Goal: Information Seeking & Learning: Learn about a topic

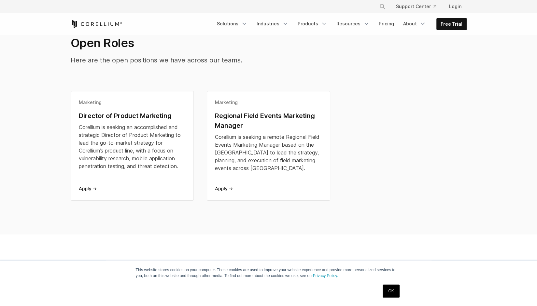
scroll to position [169, 0]
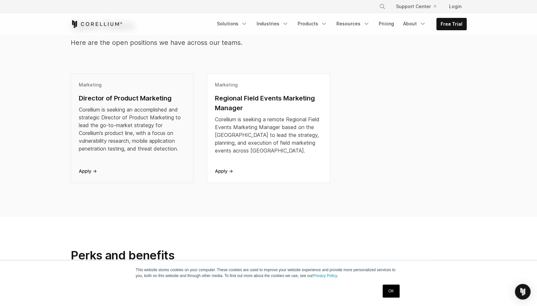
click at [121, 96] on div "Director of Product Marketing" at bounding box center [132, 98] width 107 height 10
click at [387, 292] on link "OK" at bounding box center [391, 291] width 17 height 13
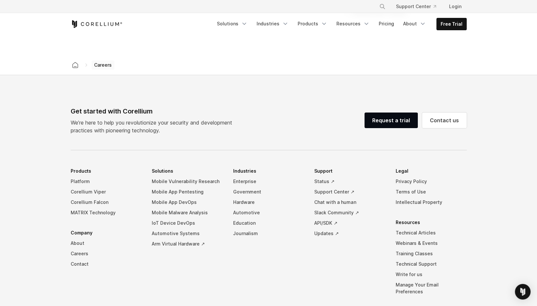
scroll to position [589, 0]
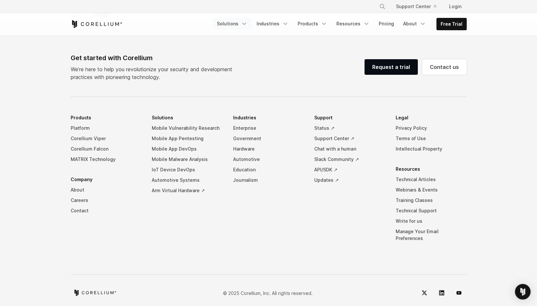
click at [240, 23] on link "Solutions" at bounding box center [232, 24] width 38 height 12
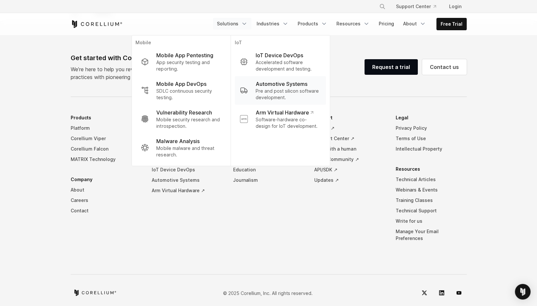
click at [259, 104] on link "Automotive Systems Pre and post silicon software development." at bounding box center [279, 90] width 91 height 29
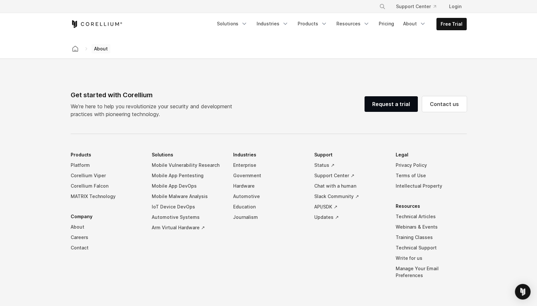
scroll to position [1081, 0]
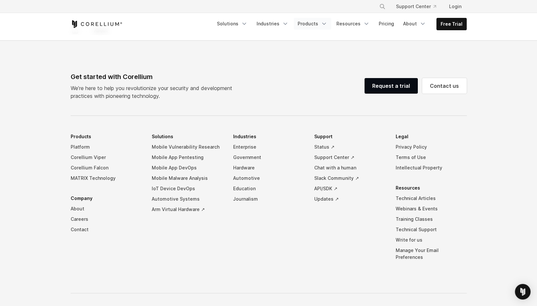
click at [313, 24] on link "Products" at bounding box center [312, 24] width 37 height 12
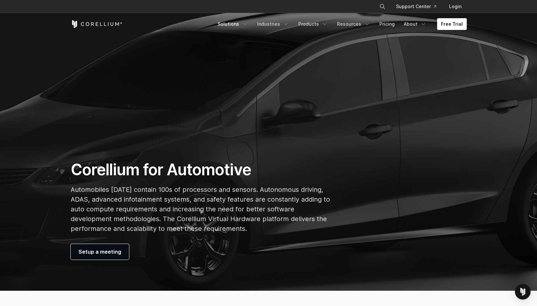
click at [239, 22] on link "Solutions" at bounding box center [233, 24] width 38 height 12
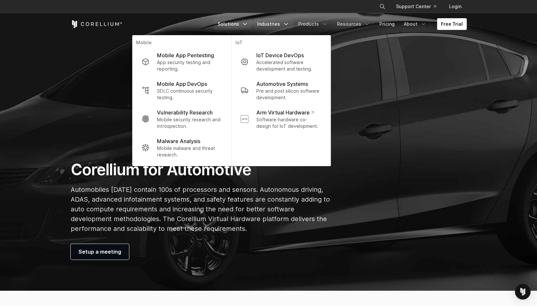
click at [273, 22] on link "Industries" at bounding box center [273, 24] width 40 height 12
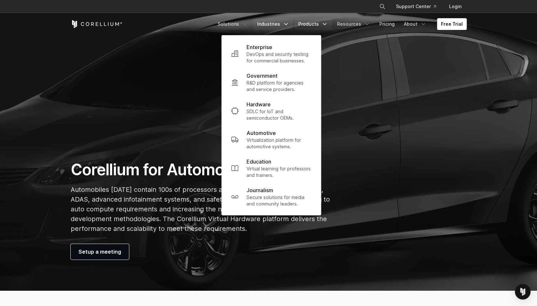
click at [315, 19] on link "Products" at bounding box center [312, 24] width 37 height 12
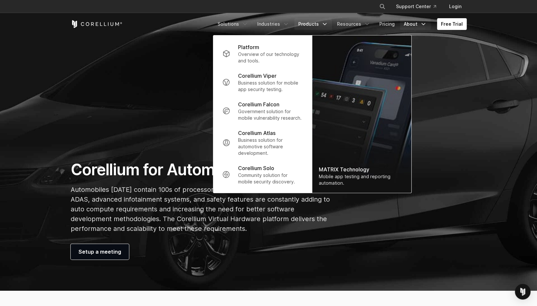
click at [412, 24] on link "About" at bounding box center [415, 24] width 31 height 12
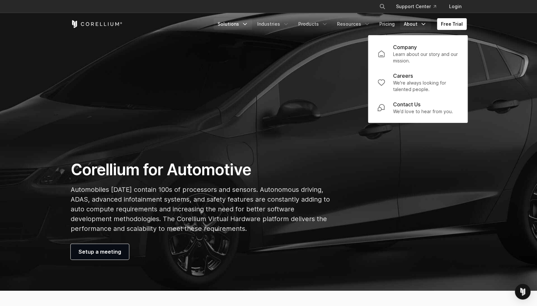
click at [237, 25] on link "Solutions" at bounding box center [233, 24] width 38 height 12
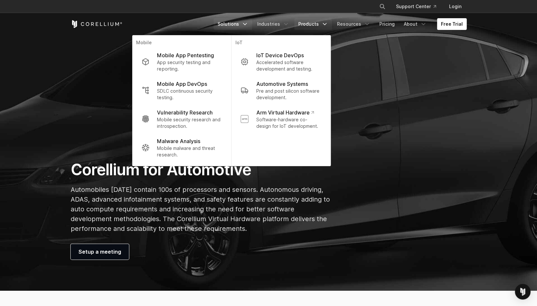
click at [310, 24] on link "Products" at bounding box center [312, 24] width 37 height 12
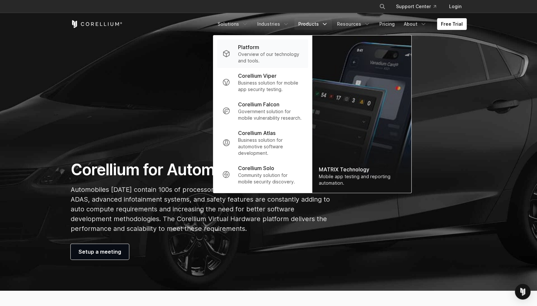
click at [258, 50] on p "Platform" at bounding box center [248, 47] width 21 height 8
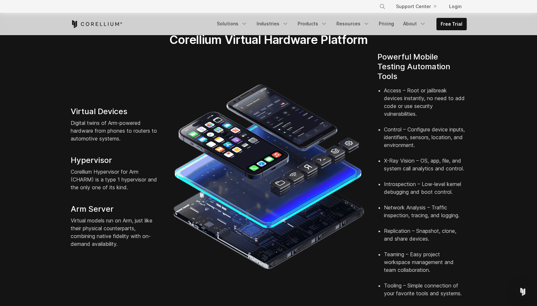
scroll to position [130, 0]
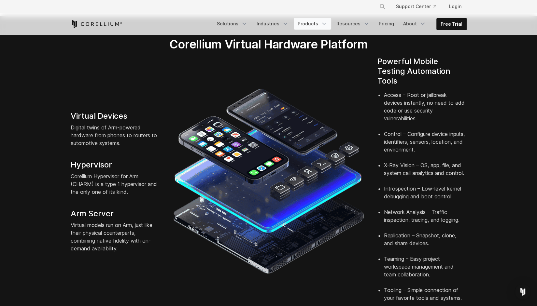
click at [314, 26] on link "Products" at bounding box center [312, 24] width 37 height 12
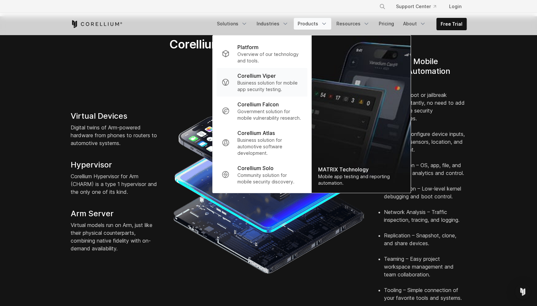
click at [280, 81] on p "Business solution for mobile app security testing." at bounding box center [269, 86] width 65 height 13
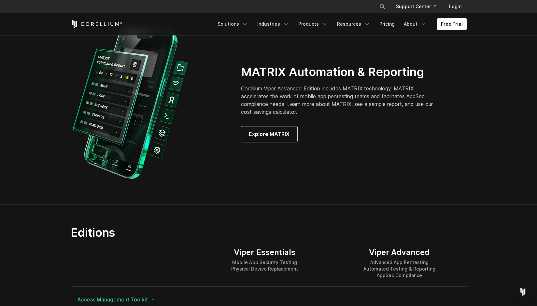
scroll to position [625, 0]
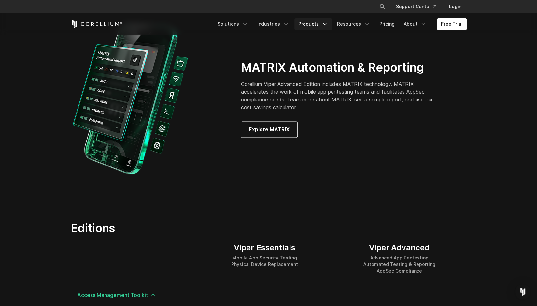
click at [322, 26] on link "Products" at bounding box center [312, 24] width 37 height 12
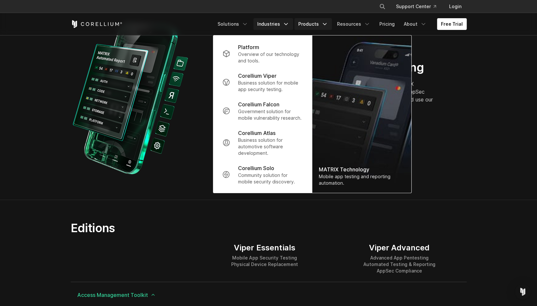
click at [273, 24] on link "Industries" at bounding box center [273, 24] width 40 height 12
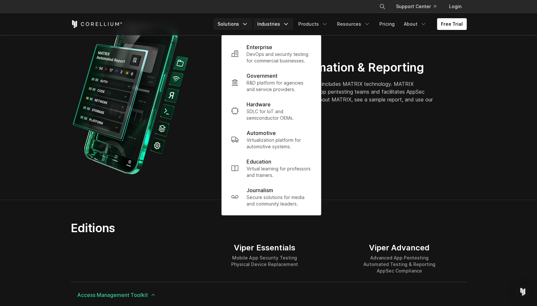
click at [240, 26] on link "Solutions" at bounding box center [233, 24] width 38 height 12
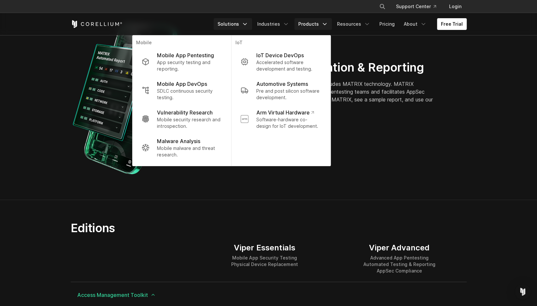
click at [324, 27] on link "Products" at bounding box center [312, 24] width 37 height 12
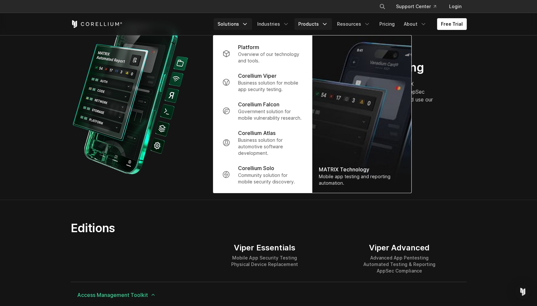
click at [239, 21] on link "Solutions" at bounding box center [233, 24] width 38 height 12
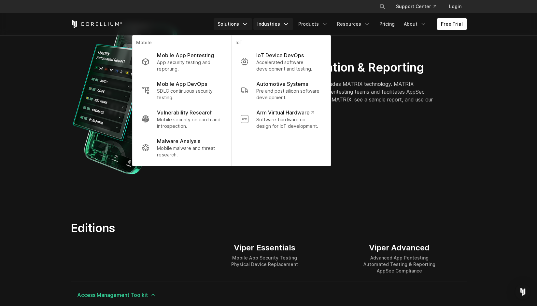
click at [275, 21] on link "Industries" at bounding box center [273, 24] width 40 height 12
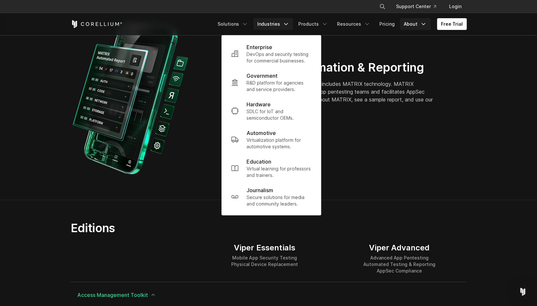
click at [407, 21] on link "About" at bounding box center [415, 24] width 31 height 12
